Goal: Information Seeking & Learning: Learn about a topic

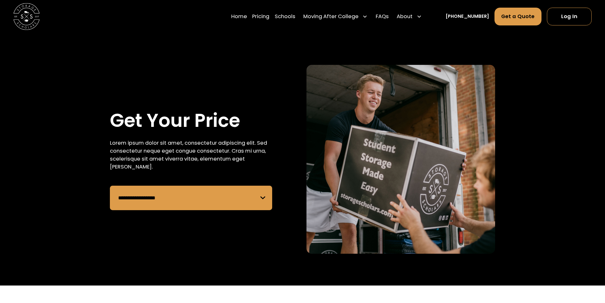
click at [261, 163] on div "Lorem ipsum dolor sit amet, consectetur adipiscing elit. Sed consectetur neque …" at bounding box center [191, 155] width 162 height 32
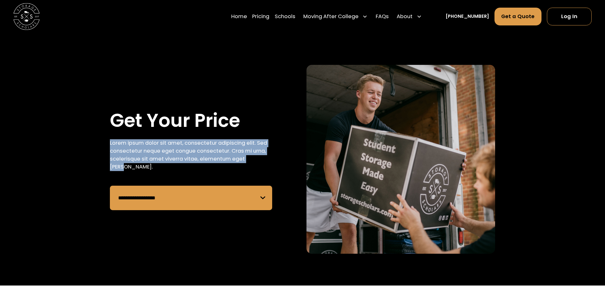
drag, startPoint x: 262, startPoint y: 164, endPoint x: 105, endPoint y: 143, distance: 158.6
click at [105, 143] on div "**********" at bounding box center [302, 159] width 428 height 189
copy div "Lorem ipsum dolor sit amet, consectetur adipiscing elit. Sed consectetur neque …"
click at [269, 17] on link "Pricing" at bounding box center [260, 16] width 17 height 18
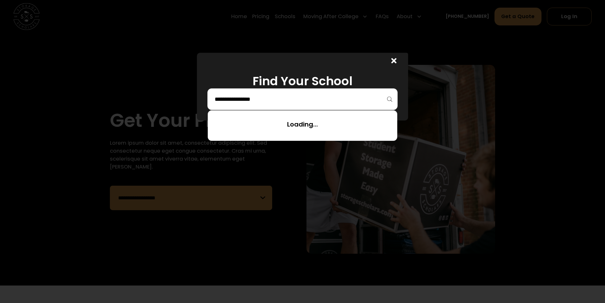
click at [389, 98] on input "search" at bounding box center [302, 99] width 177 height 11
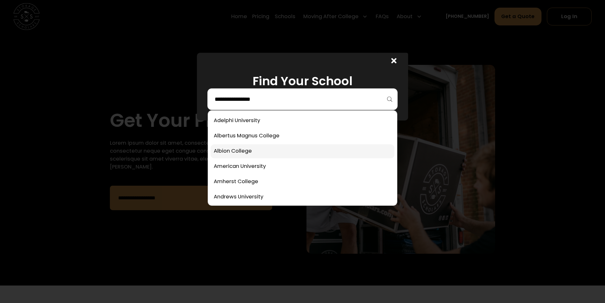
click at [285, 153] on link at bounding box center [302, 151] width 184 height 14
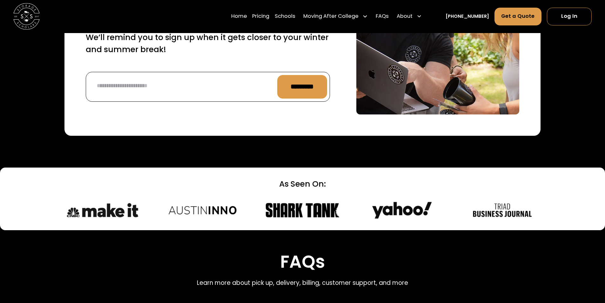
scroll to position [2524, 0]
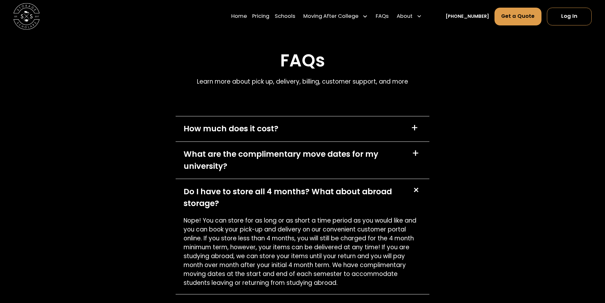
scroll to position [2683, 0]
click at [413, 300] on div "+" at bounding box center [414, 305] width 7 height 10
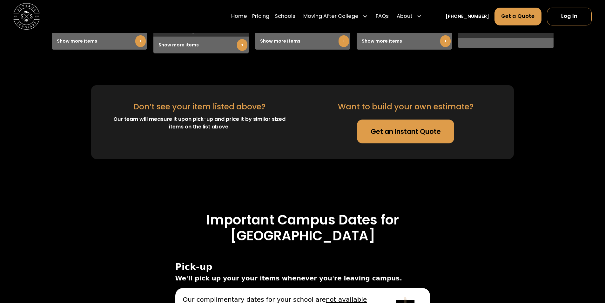
scroll to position [1751, 0]
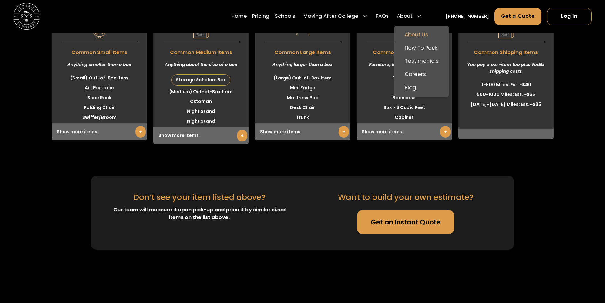
click at [418, 32] on link "About Us" at bounding box center [422, 34] width 50 height 13
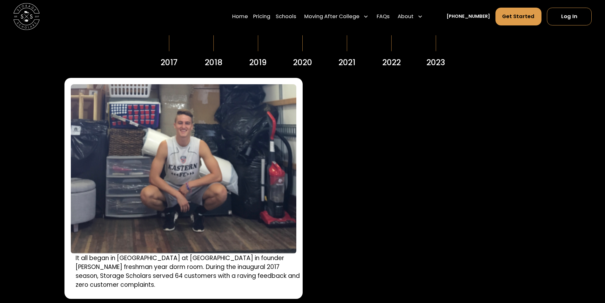
scroll to position [921, 0]
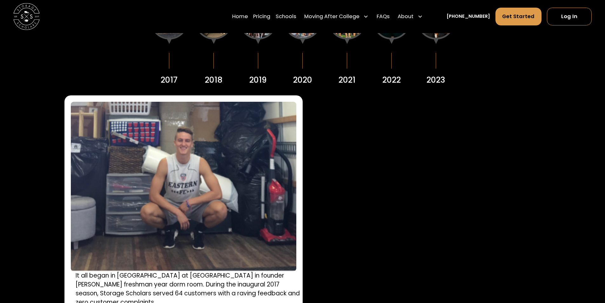
click at [210, 190] on img at bounding box center [183, 186] width 225 height 169
click at [196, 252] on img at bounding box center [183, 186] width 225 height 169
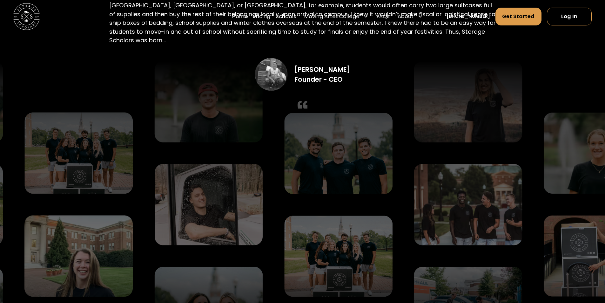
scroll to position [1460, 0]
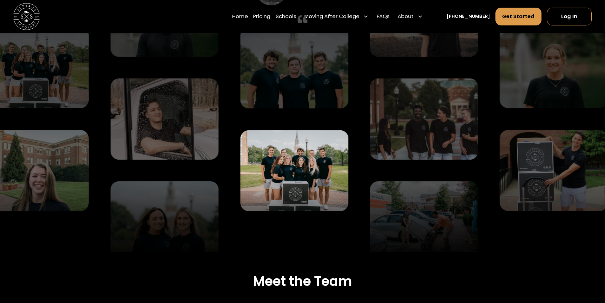
click at [297, 184] on img at bounding box center [294, 170] width 108 height 81
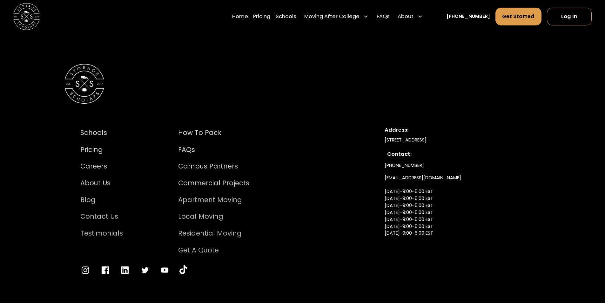
scroll to position [3596, 0]
